Goal: Task Accomplishment & Management: Manage account settings

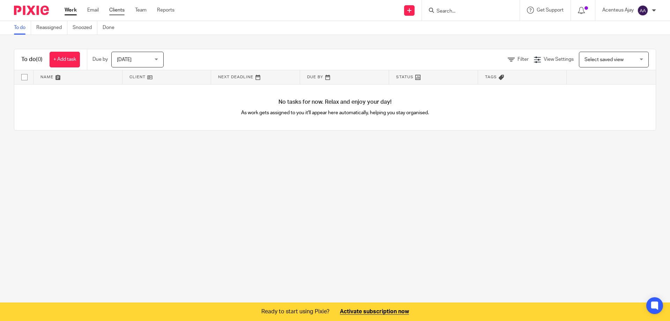
click at [116, 9] on link "Clients" at bounding box center [116, 10] width 15 height 7
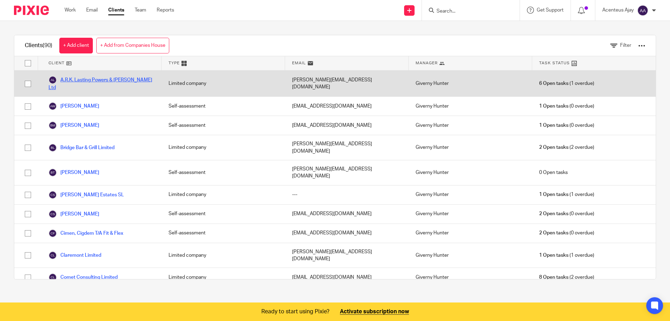
click at [116, 78] on link "A.R.K. Lasting Powers & [PERSON_NAME] Ltd" at bounding box center [102, 83] width 106 height 15
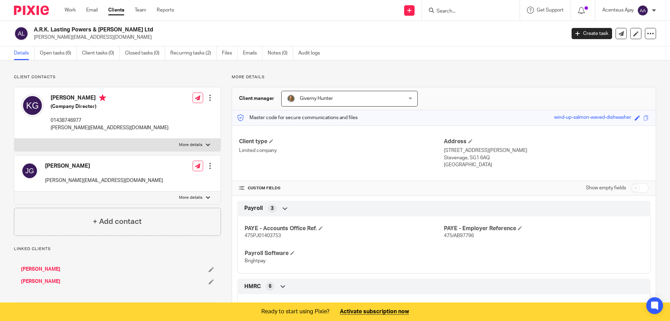
click at [60, 55] on link "Open tasks (6)" at bounding box center [58, 53] width 37 height 14
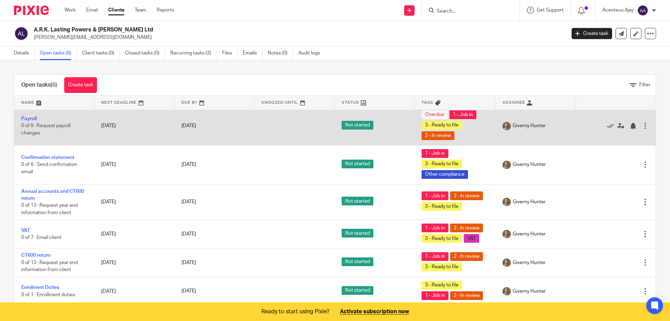
scroll to position [4, 0]
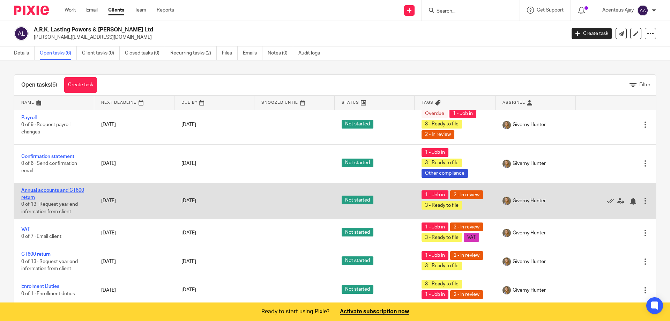
click at [47, 191] on link "Annual accounts and CT600 return" at bounding box center [52, 194] width 63 height 12
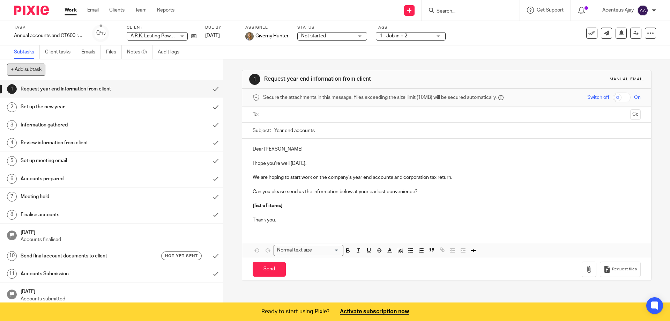
click at [27, 69] on button "+ Add subtask" at bounding box center [26, 70] width 38 height 12
click at [51, 91] on h1 "Request year end information from client" at bounding box center [81, 89] width 121 height 10
drag, startPoint x: 207, startPoint y: 88, endPoint x: 116, endPoint y: 91, distance: 91.2
click at [116, 91] on div "1 Request year end information from client" at bounding box center [111, 89] width 223 height 18
click at [204, 69] on p "+ Add" at bounding box center [206, 70] width 20 height 12
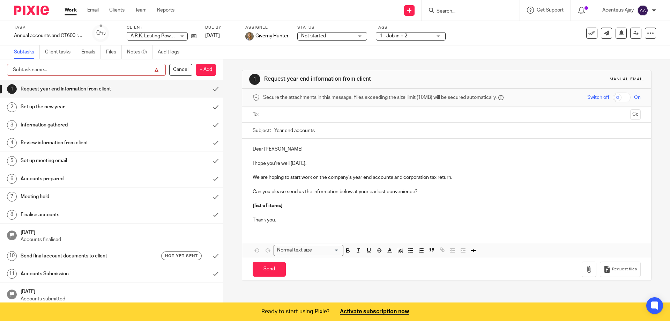
click at [96, 68] on input "text" at bounding box center [86, 70] width 159 height 12
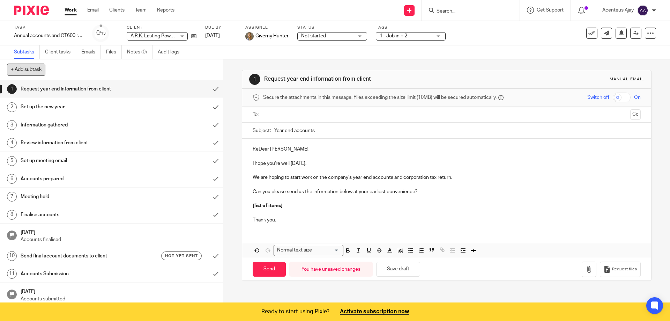
click at [30, 71] on button "+ Add subtask" at bounding box center [26, 70] width 38 height 12
click at [13, 125] on div "3" at bounding box center [12, 125] width 10 height 10
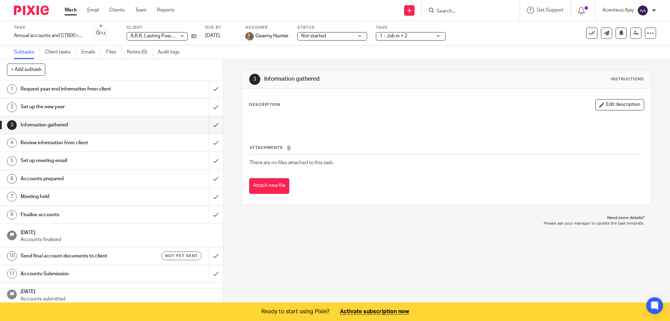
click at [28, 87] on h1 "Request year end information from client" at bounding box center [81, 89] width 121 height 10
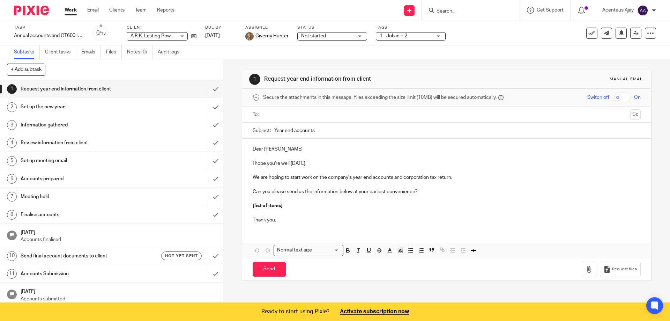
click at [28, 71] on button "+ Add subtask" at bounding box center [26, 70] width 38 height 12
click at [208, 87] on input "submit" at bounding box center [111, 88] width 223 height 17
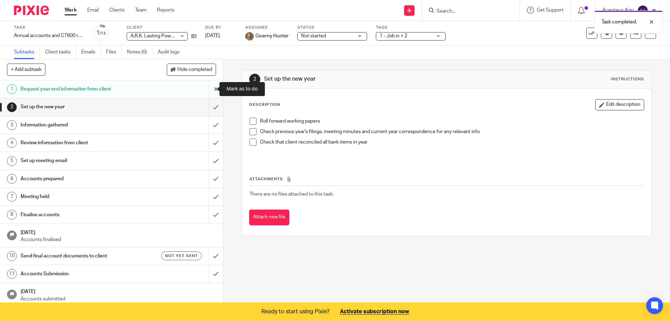
click at [208, 88] on input "submit" at bounding box center [111, 88] width 223 height 17
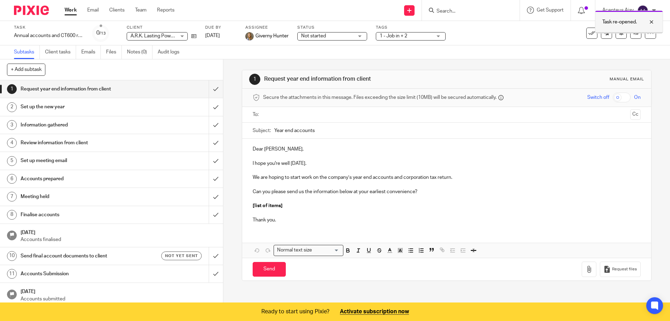
click at [651, 23] on div at bounding box center [646, 22] width 19 height 8
click at [396, 38] on span "1 - Job in + 2" at bounding box center [406, 35] width 52 height 7
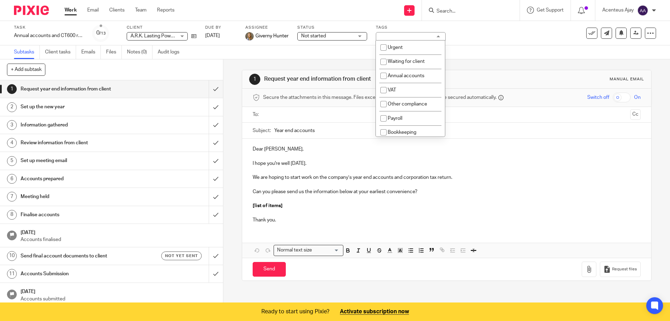
click at [396, 35] on div "1 - Job in + 2" at bounding box center [411, 36] width 70 height 8
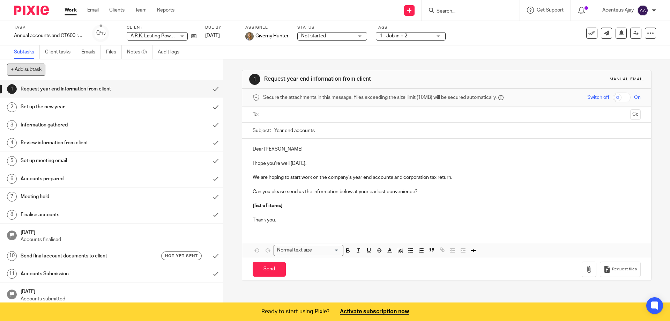
click at [35, 67] on button "+ Add subtask" at bounding box center [26, 70] width 38 height 12
click at [138, 71] on input "text" at bounding box center [86, 70] width 159 height 12
type input "Request"
drag, startPoint x: 80, startPoint y: 69, endPoint x: 0, endPoint y: 70, distance: 79.6
click at [0, 71] on div "+ Add subtask Request Cancel + Add" at bounding box center [111, 69] width 223 height 21
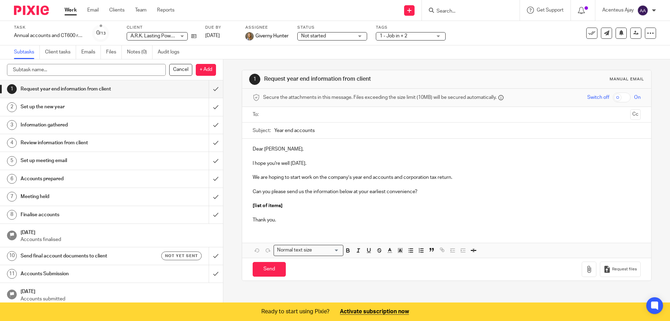
click at [227, 61] on div "1 Request year end information from client Manual email Secure the attachments …" at bounding box center [446, 181] width 447 height 244
click at [67, 13] on link "Work" at bounding box center [71, 10] width 12 height 7
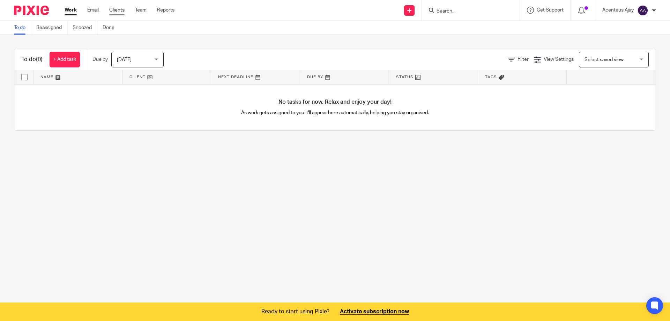
click at [123, 10] on link "Clients" at bounding box center [116, 10] width 15 height 7
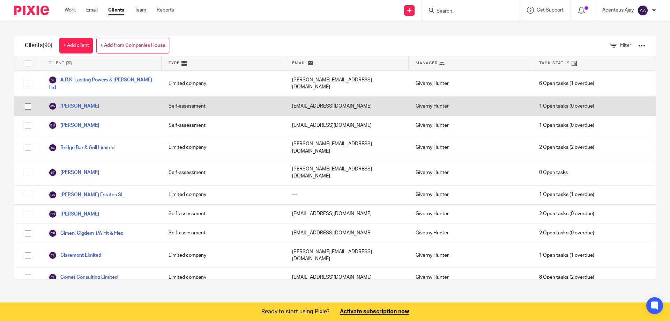
click at [94, 102] on link "[PERSON_NAME]" at bounding box center [74, 106] width 51 height 8
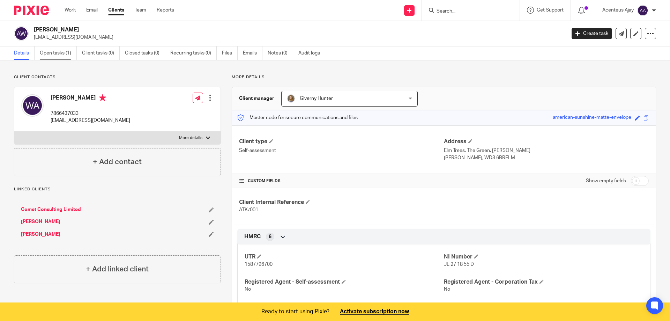
click at [71, 54] on link "Open tasks (1)" at bounding box center [58, 53] width 37 height 14
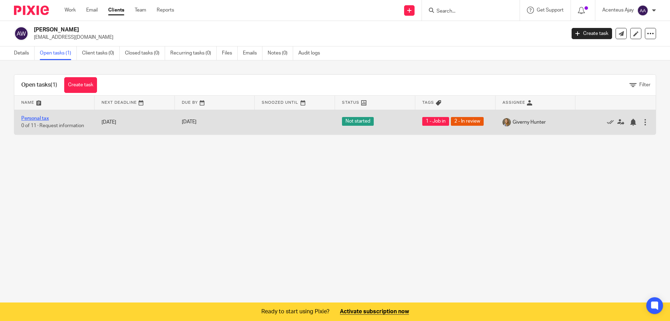
click at [45, 118] on link "Personal tax" at bounding box center [35, 118] width 28 height 5
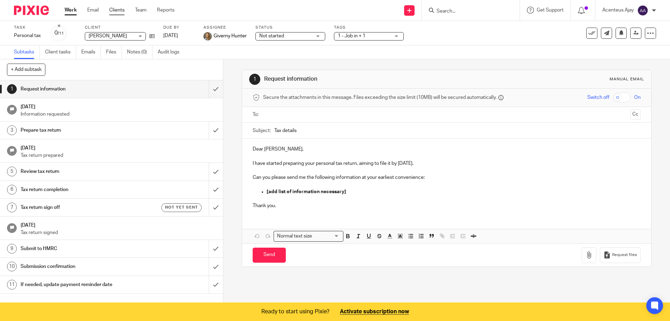
click at [125, 11] on link "Clients" at bounding box center [116, 10] width 15 height 7
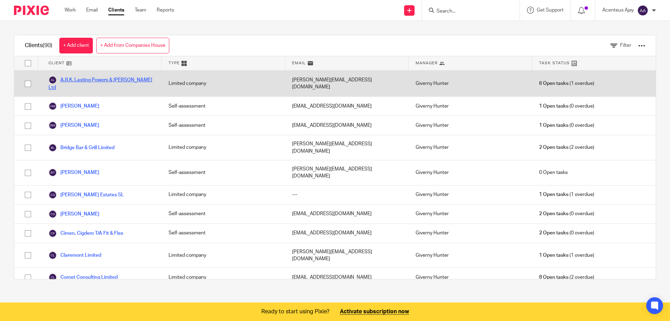
click at [116, 80] on link "A.R.K. Lasting Powers & Wills Ltd" at bounding box center [102, 83] width 106 height 15
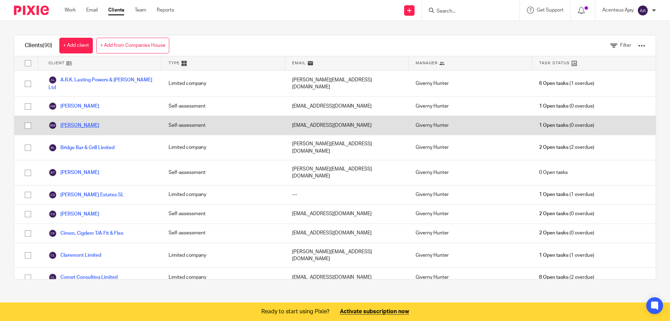
click at [87, 121] on link "[PERSON_NAME]" at bounding box center [74, 125] width 51 height 8
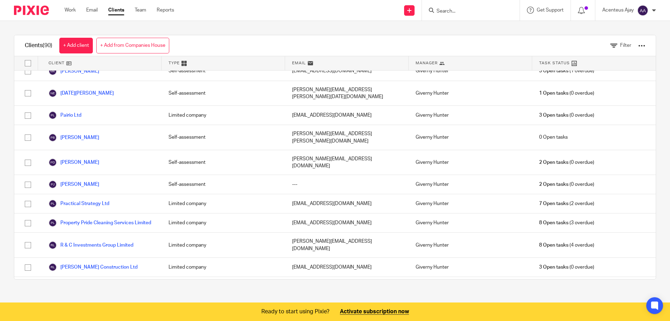
scroll to position [1327, 0]
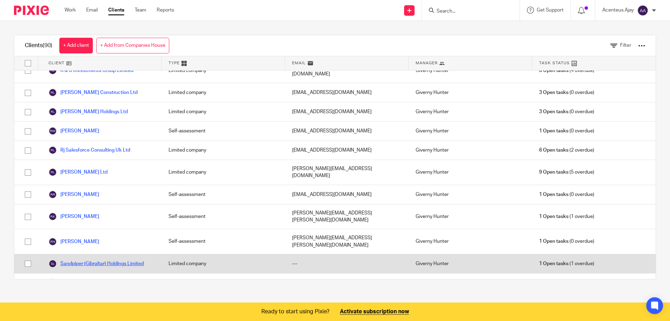
click at [104, 259] on link "Sandpiper (Gibraltar) Holdings Limited" at bounding box center [96, 263] width 95 height 8
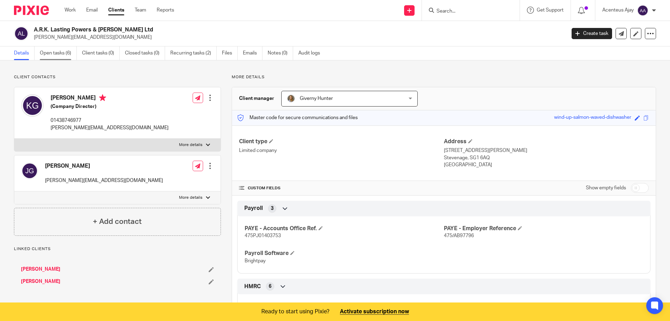
click at [60, 53] on link "Open tasks (6)" at bounding box center [58, 53] width 37 height 14
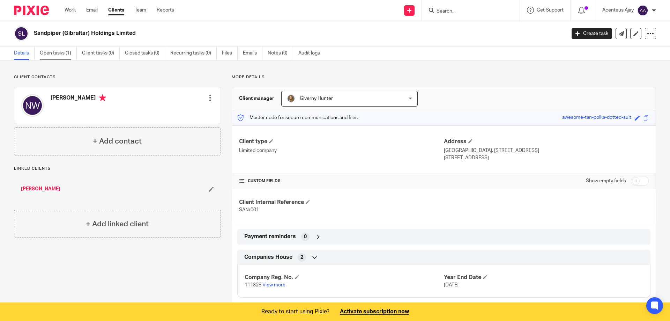
click at [71, 47] on link "Open tasks (1)" at bounding box center [58, 53] width 37 height 14
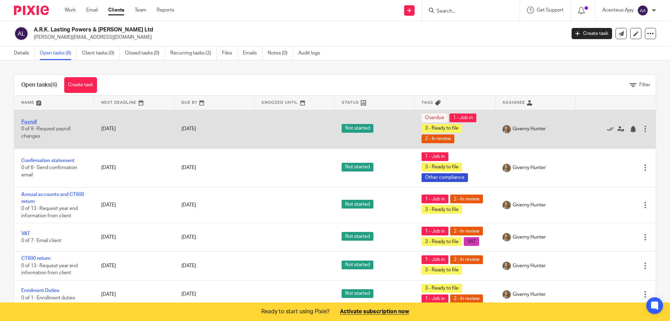
click at [31, 120] on link "Payroll" at bounding box center [28, 121] width 15 height 5
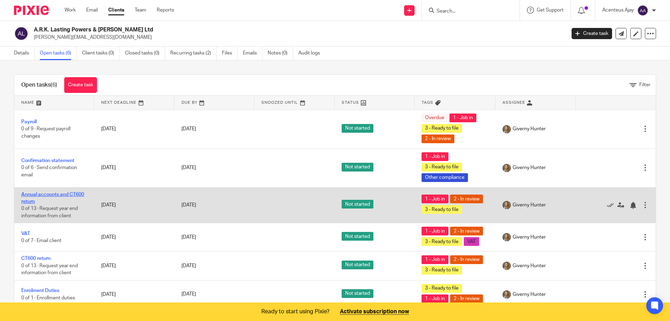
click at [60, 195] on link "Annual accounts and CT600 return" at bounding box center [52, 198] width 63 height 12
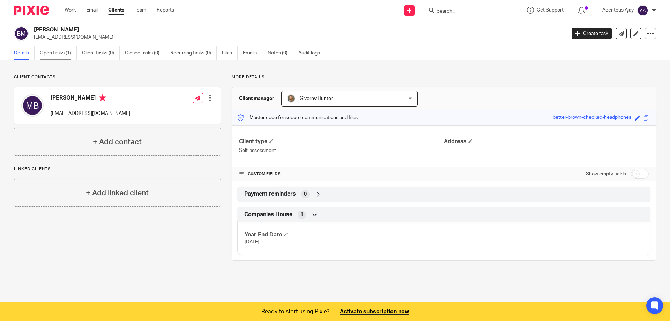
click at [61, 46] on link "Open tasks (1)" at bounding box center [58, 53] width 37 height 14
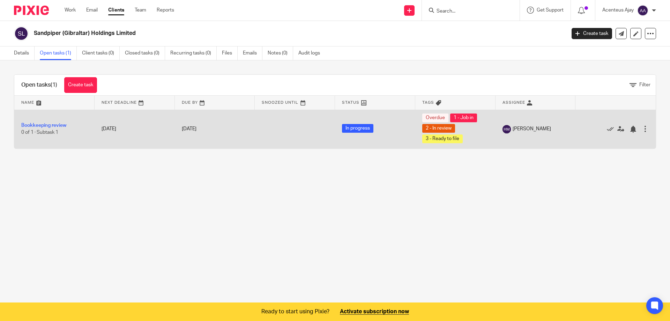
click at [57, 122] on td "Bookkeeping review 0 of 1 · Subtask 1" at bounding box center [54, 129] width 80 height 39
click at [60, 126] on link "Bookkeeping review" at bounding box center [43, 125] width 45 height 5
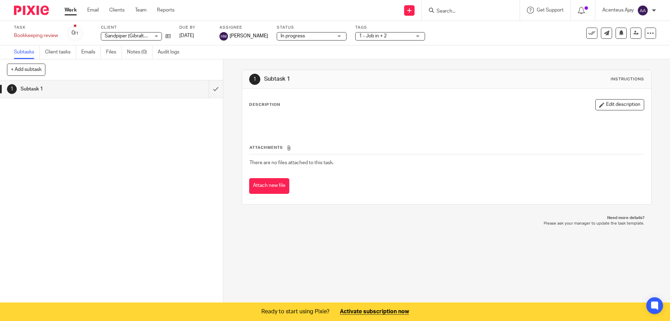
click at [26, 87] on h1 "Subtask 1" at bounding box center [81, 89] width 121 height 10
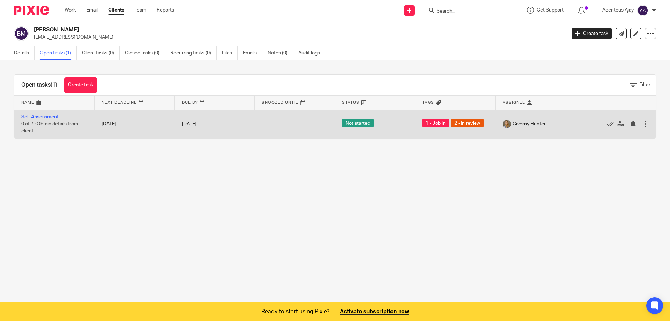
click at [43, 116] on link "Self Assessment" at bounding box center [39, 117] width 37 height 5
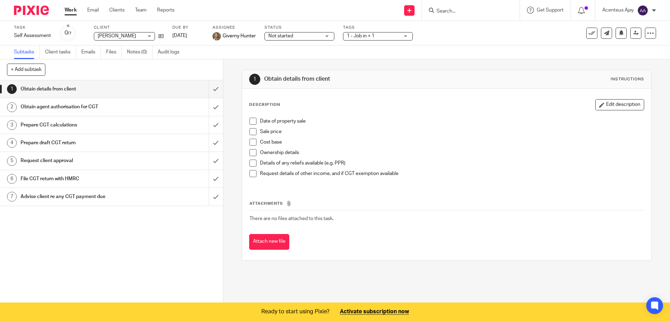
click at [97, 108] on h1 "Obtain agent authorisation for CGT" at bounding box center [81, 107] width 121 height 10
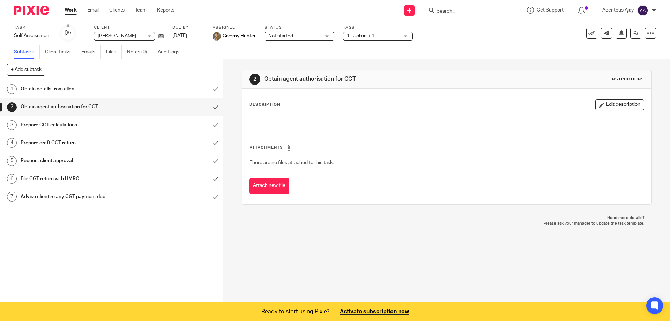
click at [86, 123] on h1 "Prepare CGT calculations" at bounding box center [81, 125] width 121 height 10
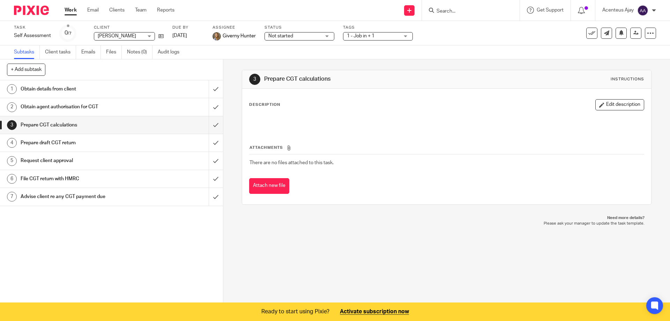
click at [310, 36] on span "Not started" at bounding box center [295, 35] width 52 height 7
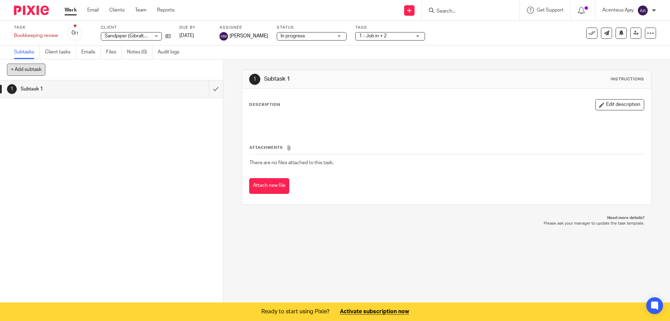
click at [28, 72] on button "+ Add subtask" at bounding box center [26, 70] width 38 height 12
click at [47, 71] on input "text" at bounding box center [86, 70] width 159 height 12
click at [69, 64] on input "text" at bounding box center [86, 70] width 159 height 12
drag, startPoint x: 91, startPoint y: 72, endPoint x: 0, endPoint y: 77, distance: 91.0
click at [0, 76] on div "+ Add subtask Records Requested From Client Cancel + Add" at bounding box center [111, 69] width 223 height 21
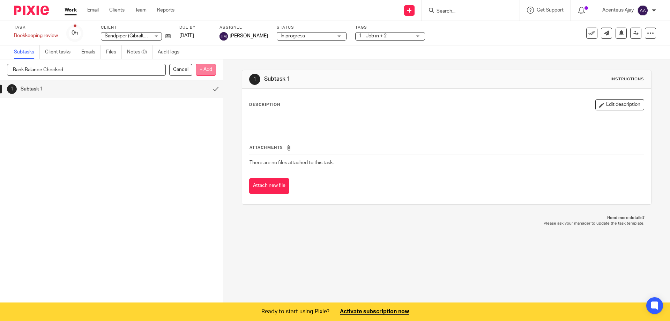
type input "Bank Balance Checked"
click at [204, 68] on p "+ Add" at bounding box center [206, 70] width 20 height 12
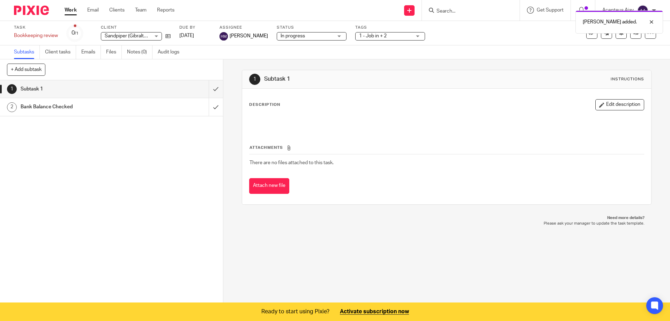
click at [284, 77] on h1 "Subtask 1" at bounding box center [363, 78] width 198 height 7
click at [610, 104] on button "Edit description" at bounding box center [620, 104] width 49 height 11
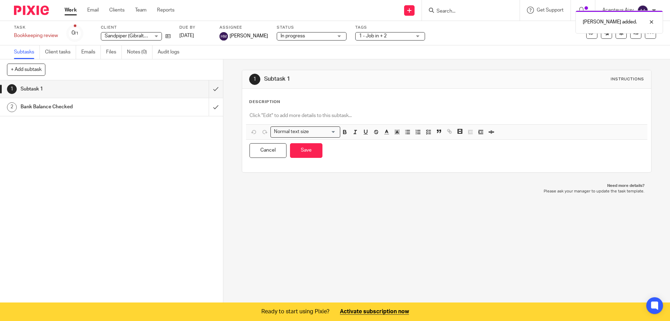
click at [303, 79] on h1 "Subtask 1" at bounding box center [363, 78] width 198 height 7
click at [276, 96] on div "Description Normal text size Loading... Remove Edit Insert new video Copy and p…" at bounding box center [446, 130] width 409 height 83
click at [276, 101] on p "Description" at bounding box center [264, 102] width 31 height 6
click at [104, 89] on h1 "Subtask 1" at bounding box center [81, 89] width 121 height 10
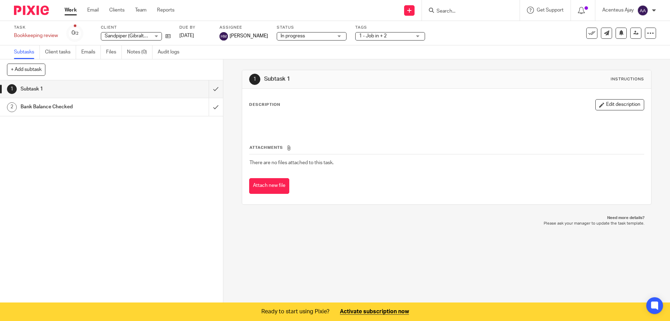
drag, startPoint x: 0, startPoint y: 0, endPoint x: 38, endPoint y: 88, distance: 96.3
click at [41, 88] on h1 "Subtask 1" at bounding box center [81, 89] width 121 height 10
drag, startPoint x: 0, startPoint y: 0, endPoint x: 622, endPoint y: 106, distance: 630.5
click at [622, 106] on button "Edit description" at bounding box center [620, 104] width 49 height 11
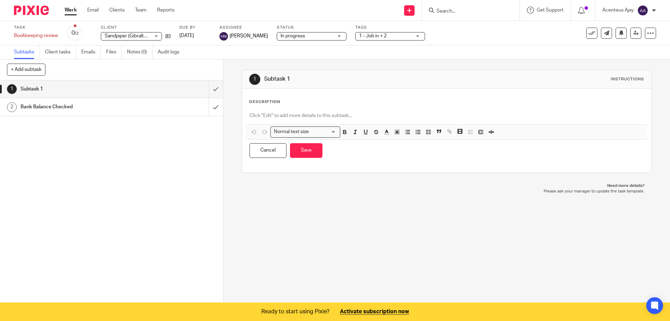
click at [282, 104] on div "Description" at bounding box center [446, 102] width 395 height 6
click at [266, 102] on p "Description" at bounding box center [264, 102] width 31 height 6
click at [285, 81] on h1 "Subtask 1" at bounding box center [363, 78] width 198 height 7
click at [261, 150] on button "Cancel" at bounding box center [268, 150] width 37 height 15
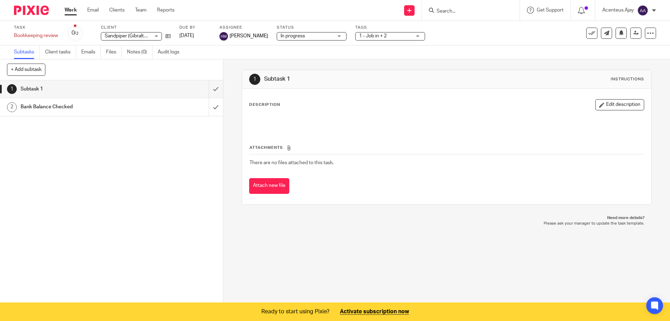
drag, startPoint x: 178, startPoint y: 87, endPoint x: 91, endPoint y: 133, distance: 98.9
click at [116, 165] on div "1 Subtask 1 2 Bank Balance Checked" at bounding box center [111, 191] width 223 height 223
click at [105, 110] on h1 "Bank Balance Checked" at bounding box center [81, 107] width 121 height 10
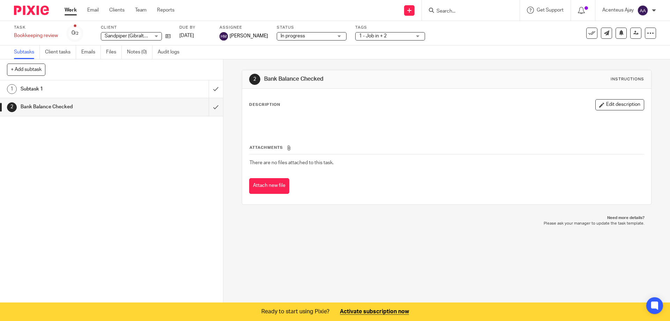
click at [294, 110] on div "Description Edit description" at bounding box center [446, 114] width 395 height 31
click at [284, 103] on div "Description Edit description" at bounding box center [446, 104] width 395 height 11
click at [609, 104] on button "Edit description" at bounding box center [620, 104] width 49 height 11
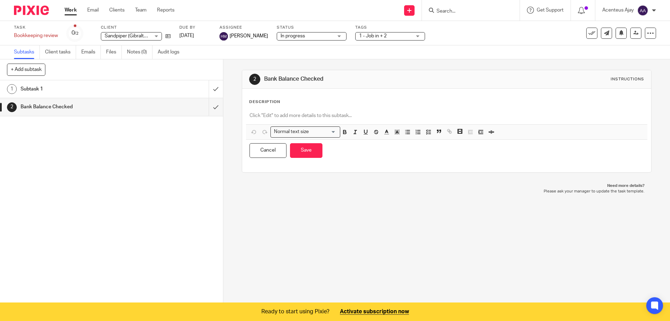
click at [278, 106] on div "Description Normal text size Loading... Remove Edit Insert new video Copy and p…" at bounding box center [446, 130] width 395 height 63
click at [278, 118] on p at bounding box center [447, 115] width 394 height 7
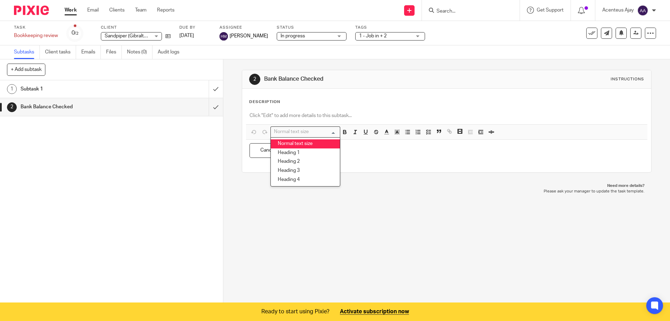
click at [295, 131] on div "Normal text size" at bounding box center [304, 131] width 66 height 9
click at [295, 131] on input "Search for option" at bounding box center [304, 131] width 65 height 7
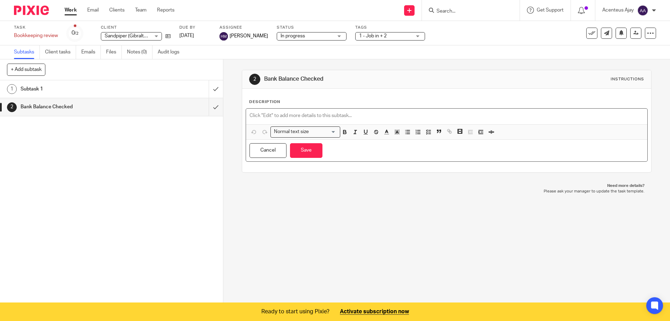
click at [351, 110] on div at bounding box center [446, 117] width 401 height 16
click at [412, 210] on div "2 Bank Balance Checked Instructions Description Normal text size Loading... Rem…" at bounding box center [446, 181] width 447 height 244
click at [263, 147] on button "Cancel" at bounding box center [268, 150] width 37 height 15
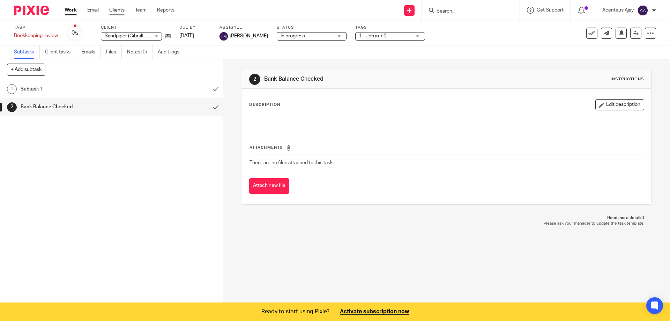
click at [120, 12] on link "Clients" at bounding box center [116, 10] width 15 height 7
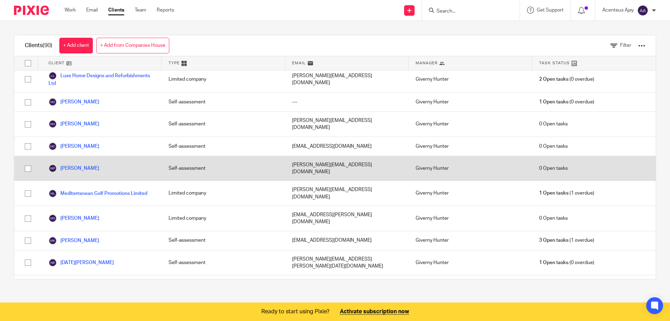
scroll to position [739, 0]
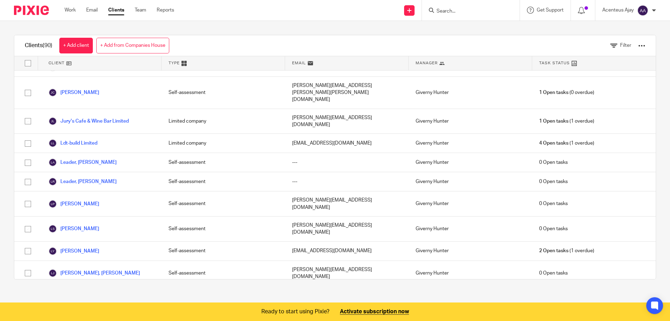
drag, startPoint x: 647, startPoint y: 10, endPoint x: 645, endPoint y: 14, distance: 4.7
click at [647, 10] on img at bounding box center [643, 10] width 11 height 11
click at [621, 50] on span "Logout" at bounding box center [624, 48] width 16 height 5
